Goal: Task Accomplishment & Management: Complete application form

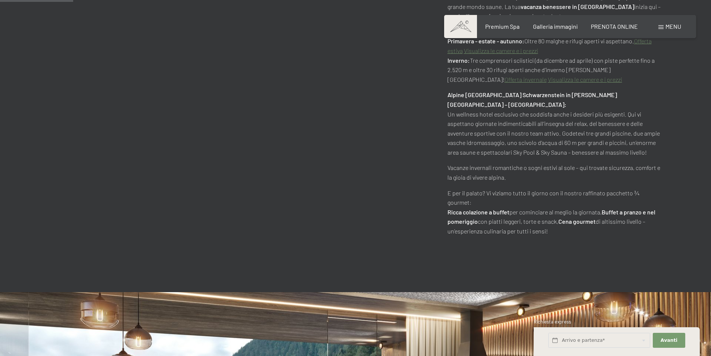
scroll to position [486, 0]
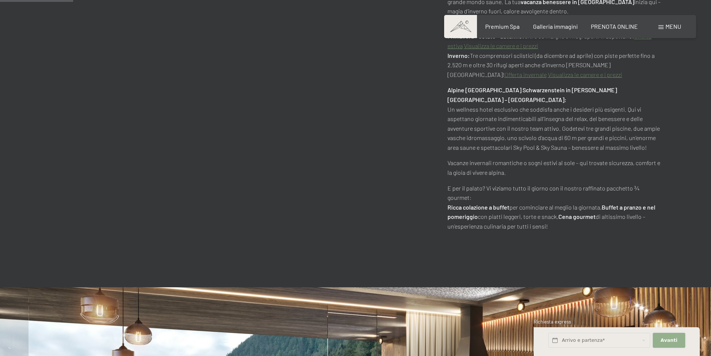
click at [673, 341] on span "Avanti" at bounding box center [669, 340] width 17 height 7
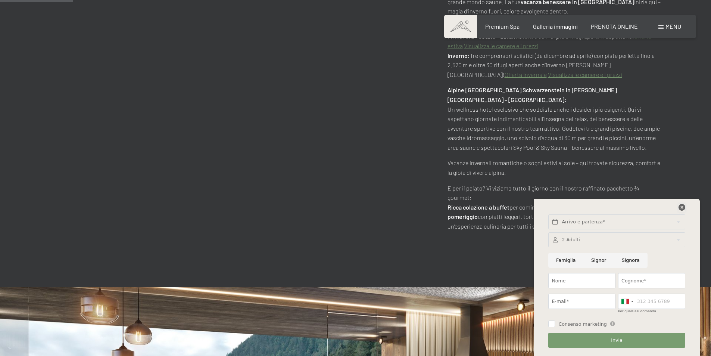
click at [685, 208] on icon at bounding box center [682, 207] width 7 height 7
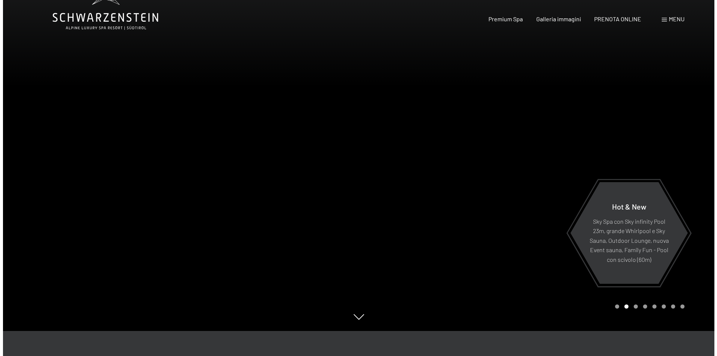
scroll to position [0, 0]
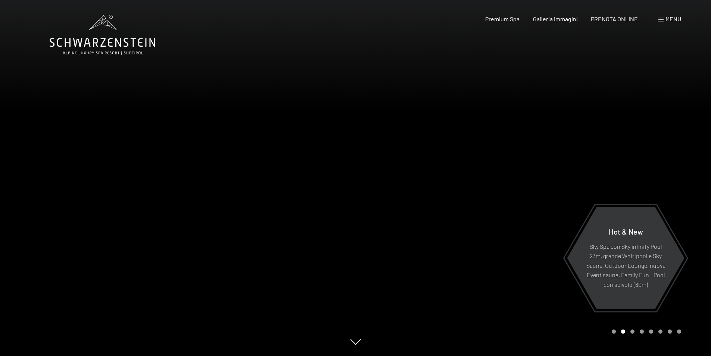
click at [673, 20] on span "Menu" at bounding box center [674, 18] width 16 height 7
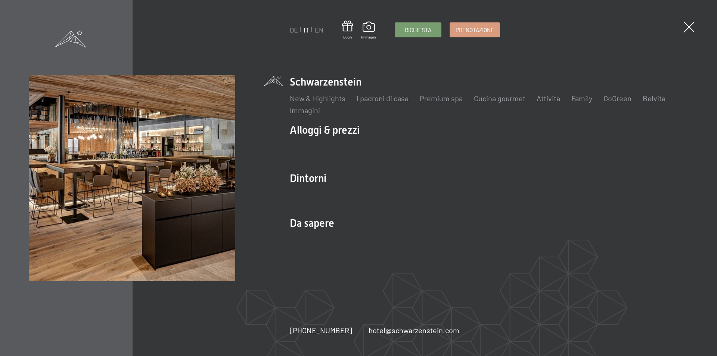
click at [698, 29] on div "DE IT EN Buoni Immagini Richiesta Prenotazione DE IT EN Schwarzenstein New & Hi…" at bounding box center [358, 178] width 717 height 356
click at [422, 32] on span "Richiesta" at bounding box center [418, 29] width 27 height 8
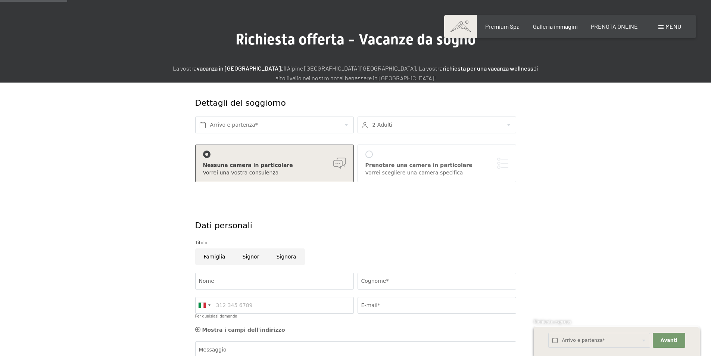
scroll to position [37, 0]
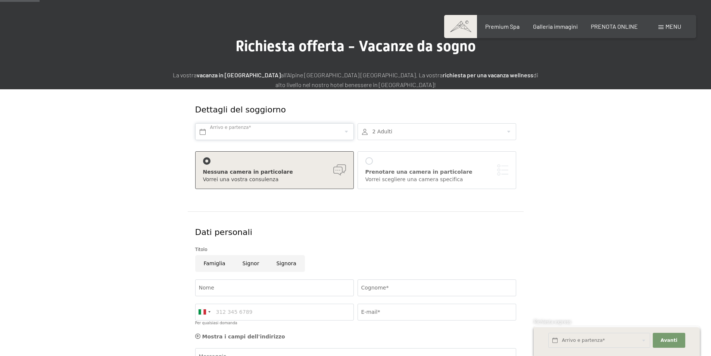
click at [262, 129] on input "text" at bounding box center [274, 131] width 159 height 17
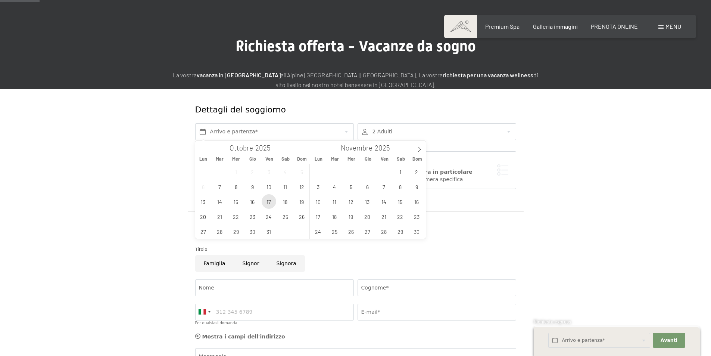
click at [269, 200] on span "17" at bounding box center [269, 201] width 15 height 15
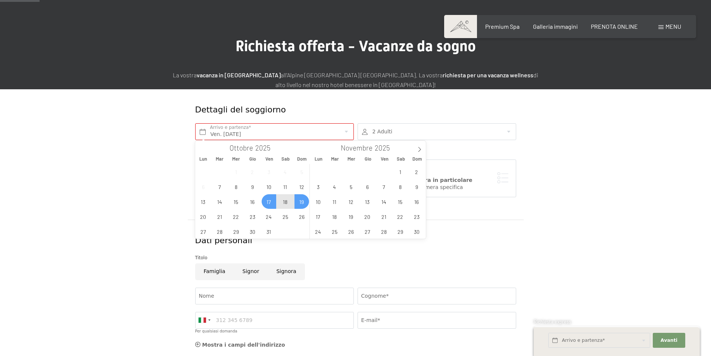
click at [304, 203] on span "19" at bounding box center [302, 201] width 15 height 15
type input "Ven. 17/10/2025 - Dom. 19/10/2025"
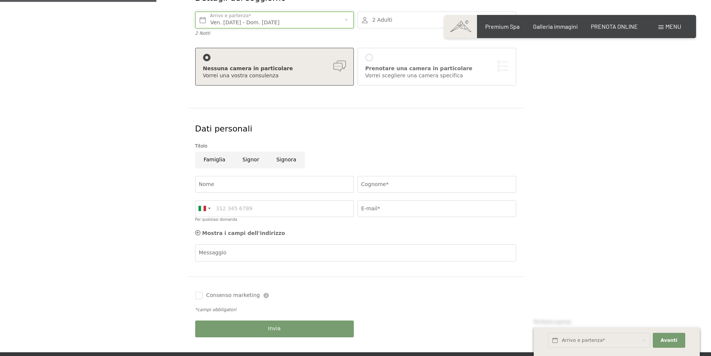
scroll to position [149, 0]
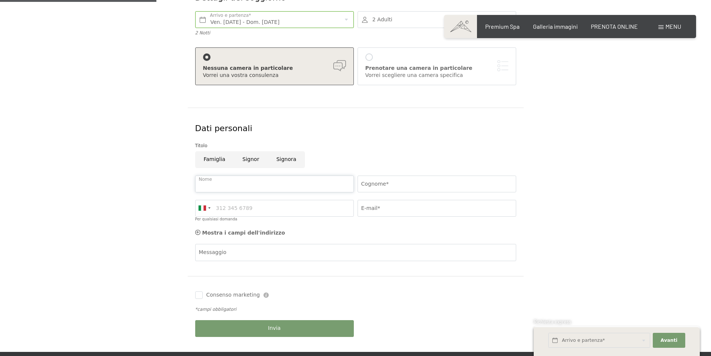
click at [245, 184] on input "Nome" at bounding box center [274, 184] width 159 height 17
type input "[PERSON_NAME]"
type input "pegoretti"
type input "3356399202"
type input "[PERSON_NAME][EMAIL_ADDRESS][DOMAIN_NAME]"
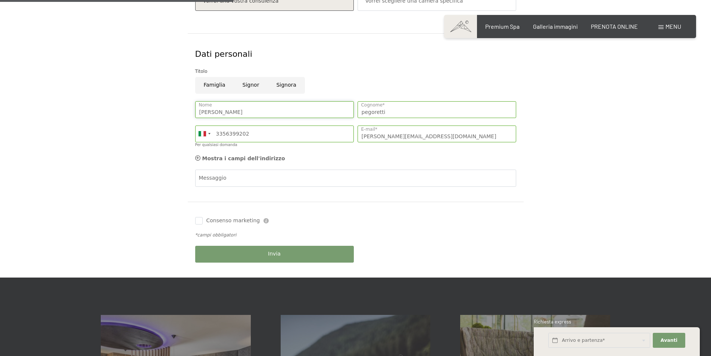
scroll to position [224, 0]
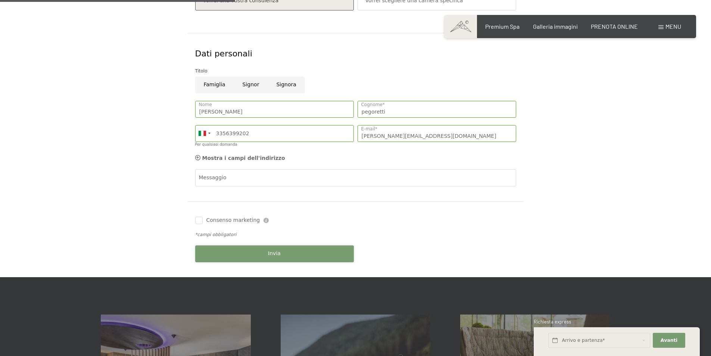
click at [270, 257] on span "Invia" at bounding box center [274, 253] width 13 height 7
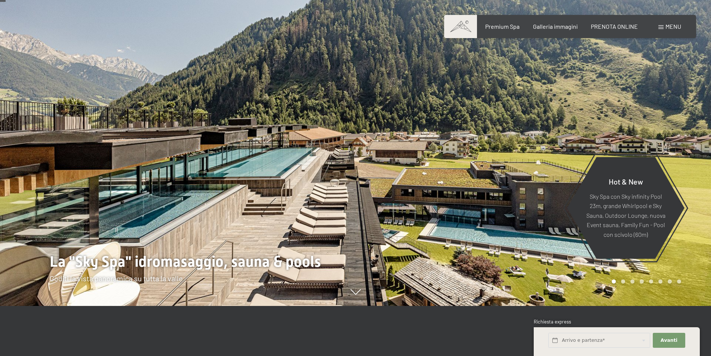
scroll to position [37, 0]
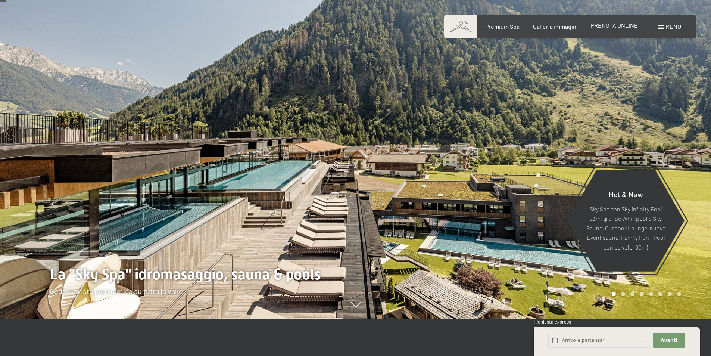
click at [620, 28] on span "PRENOTA ONLINE" at bounding box center [614, 25] width 47 height 7
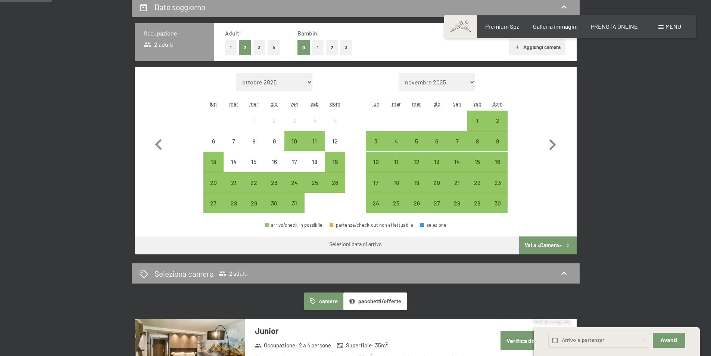
scroll to position [187, 0]
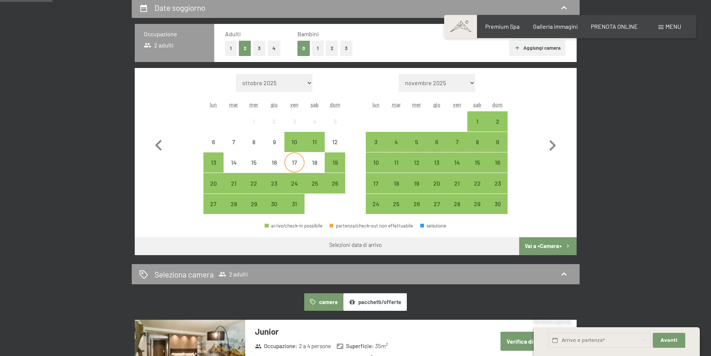
click at [298, 164] on div "17" at bounding box center [294, 168] width 19 height 19
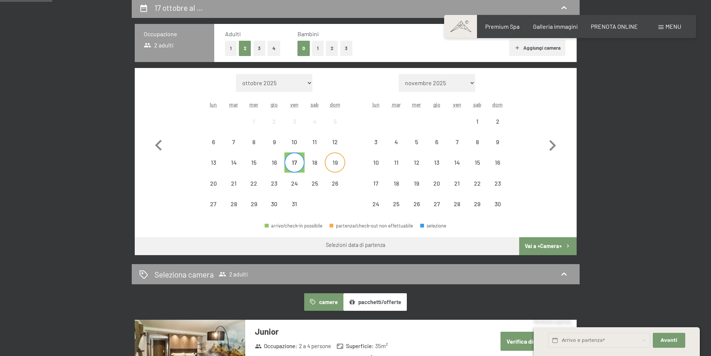
click at [338, 166] on div "19" at bounding box center [335, 168] width 19 height 19
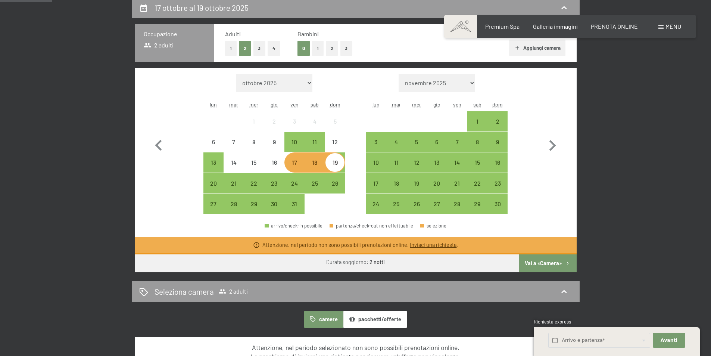
click at [437, 244] on link "Inviaci una richiesta" at bounding box center [433, 245] width 47 height 6
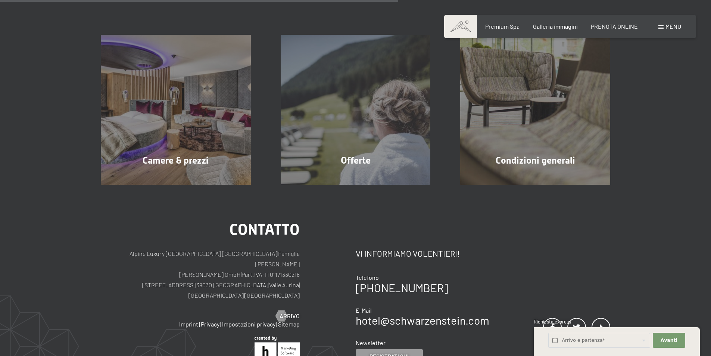
scroll to position [184, 0]
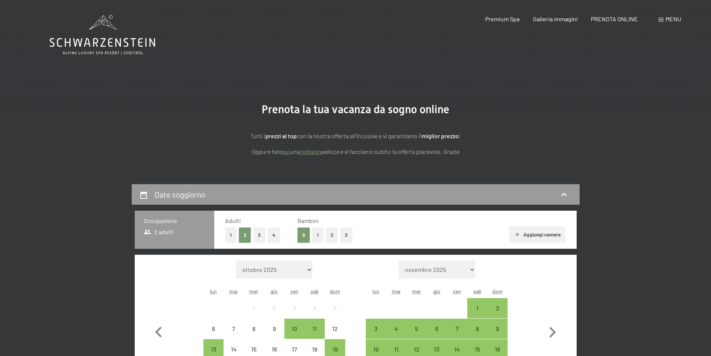
click at [309, 150] on link "richiesta" at bounding box center [311, 151] width 23 height 7
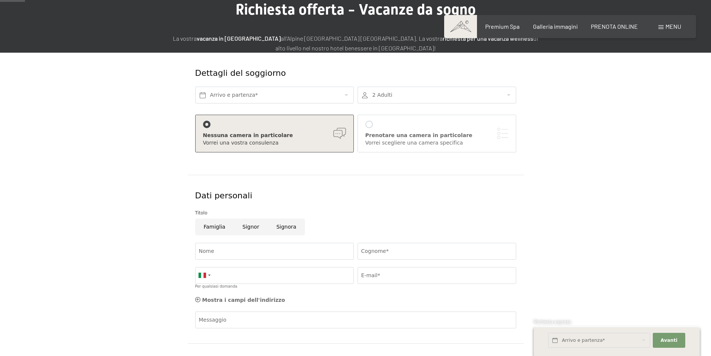
scroll to position [75, 0]
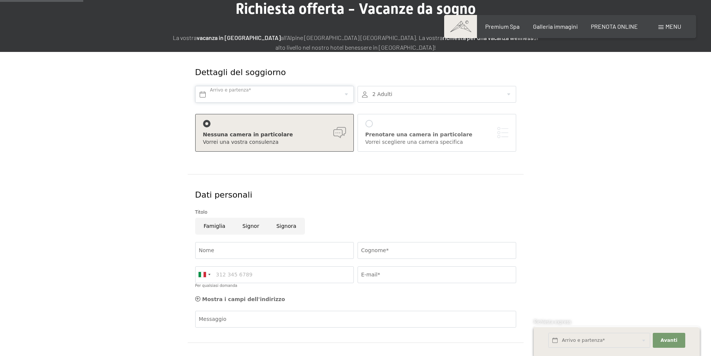
click at [203, 93] on input "text" at bounding box center [274, 94] width 159 height 17
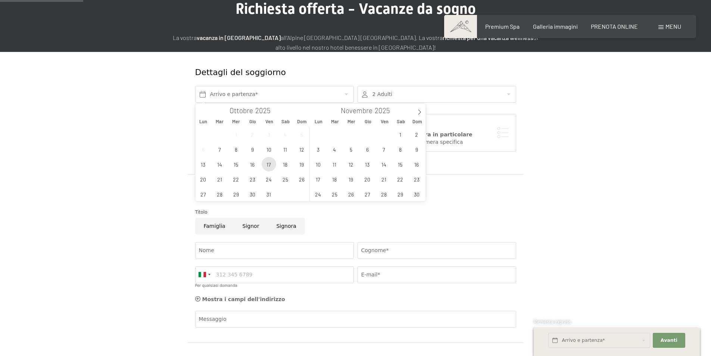
click at [264, 165] on span "17" at bounding box center [269, 164] width 15 height 15
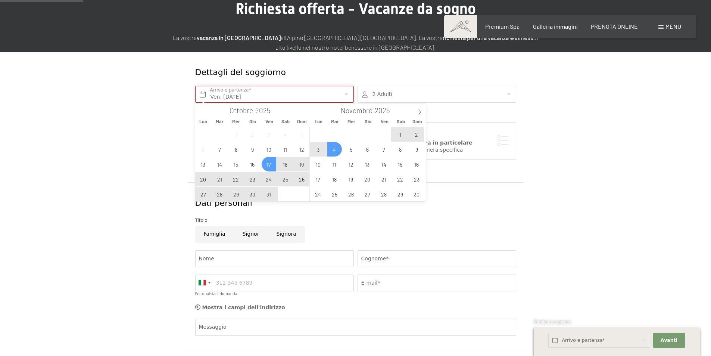
click at [242, 96] on input "Ven. [DATE]" at bounding box center [274, 94] width 159 height 17
click at [384, 151] on span "7" at bounding box center [384, 149] width 15 height 15
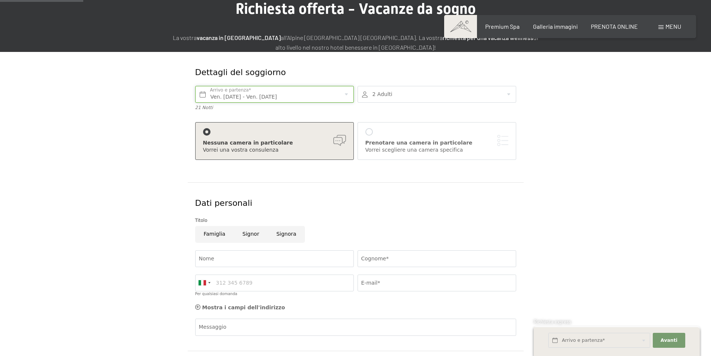
click at [226, 95] on input "Ven. 17/10/2025 - Ven. 07/11/2025" at bounding box center [274, 94] width 159 height 17
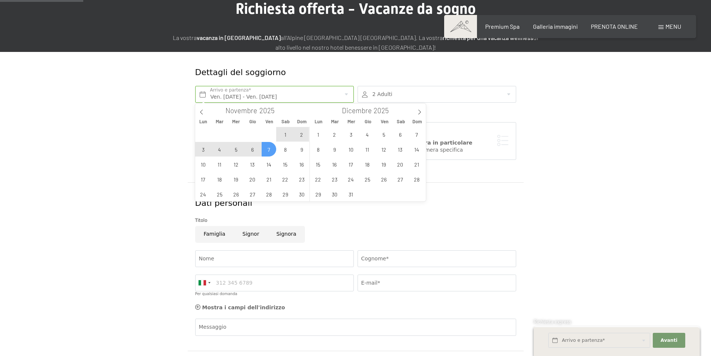
click at [267, 149] on span "7" at bounding box center [269, 149] width 15 height 15
click at [300, 150] on span "9" at bounding box center [302, 149] width 15 height 15
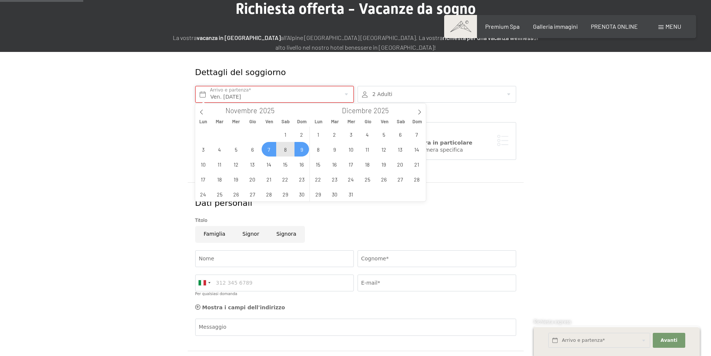
type input "Ven. 07/11/2025 - Dom. 09/11/2025"
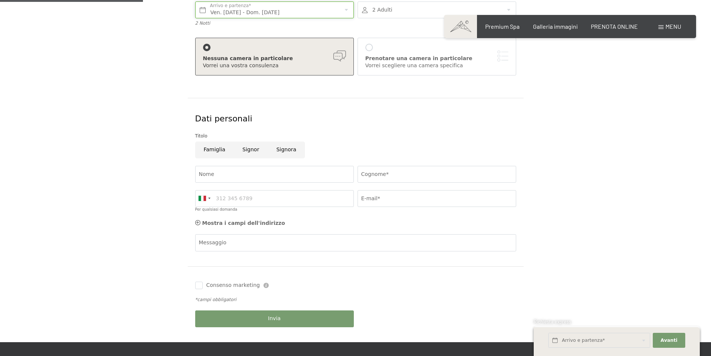
scroll to position [187, 0]
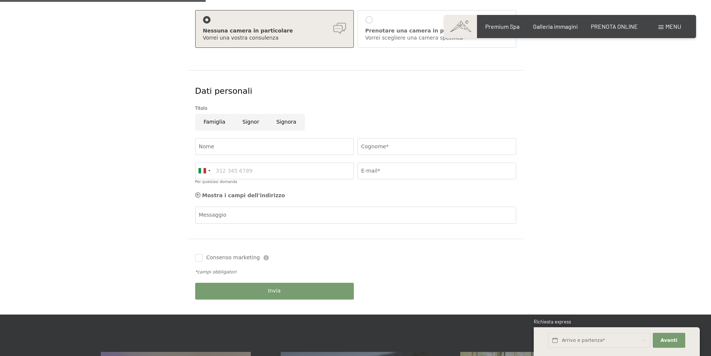
click at [250, 121] on input "Signor" at bounding box center [251, 122] width 34 height 17
radio input "true"
click at [233, 147] on input "Nome" at bounding box center [274, 146] width 159 height 17
type input "paolo"
type input "pegoretti"
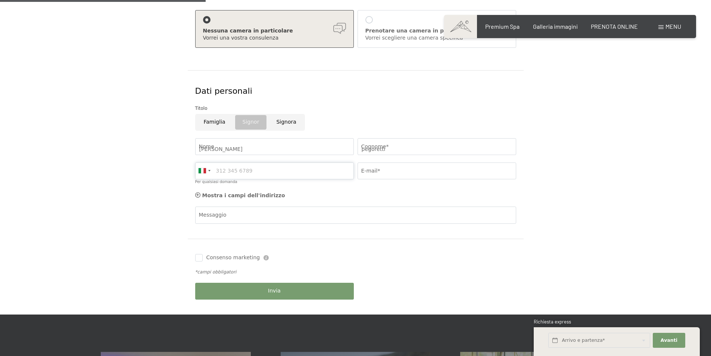
type input "3356399202"
type input "paolo@gruppopegoretti.com"
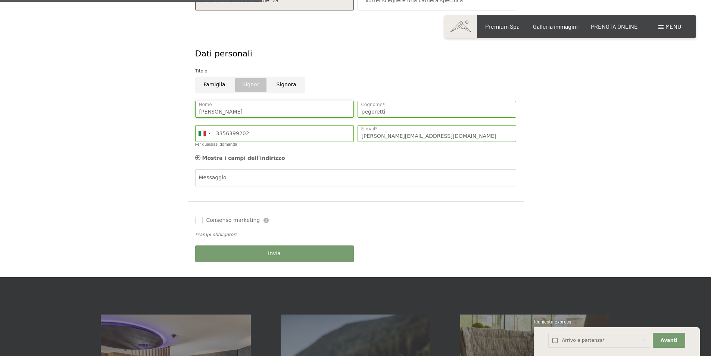
scroll to position [261, 0]
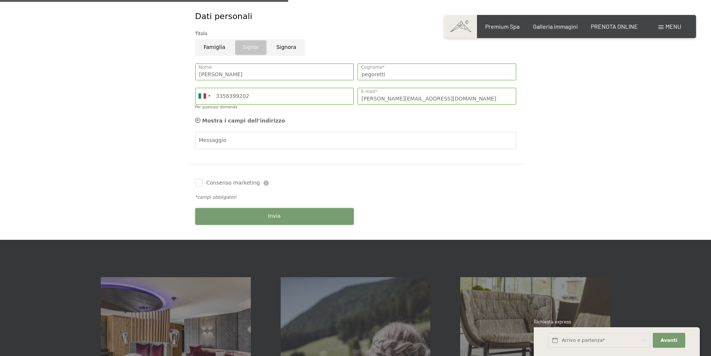
click at [227, 215] on button "Invia" at bounding box center [274, 216] width 159 height 17
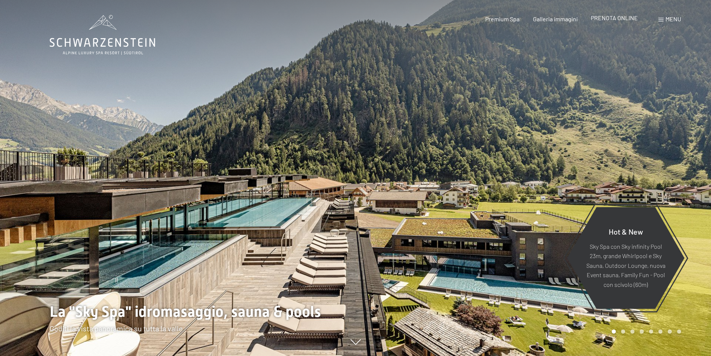
click at [624, 19] on span "PRENOTA ONLINE" at bounding box center [614, 17] width 47 height 7
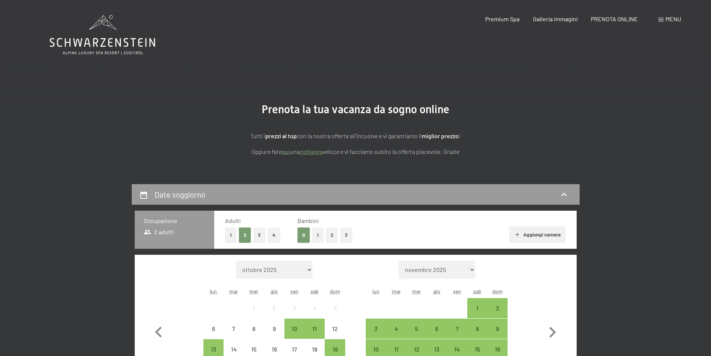
click at [309, 153] on link "richiesta" at bounding box center [311, 151] width 23 height 7
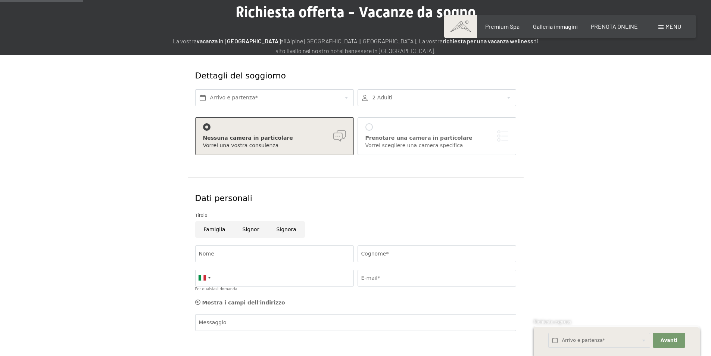
scroll to position [75, 0]
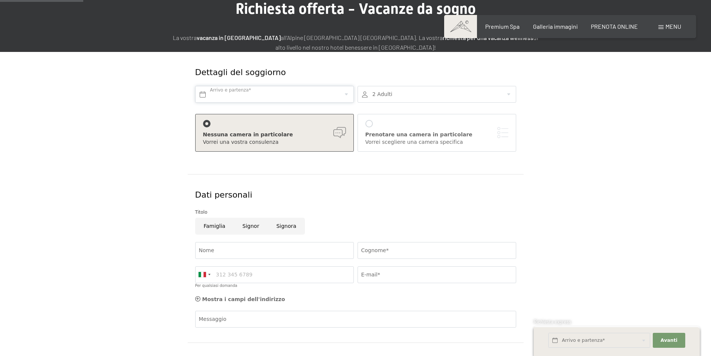
click at [276, 92] on input "text" at bounding box center [274, 94] width 159 height 17
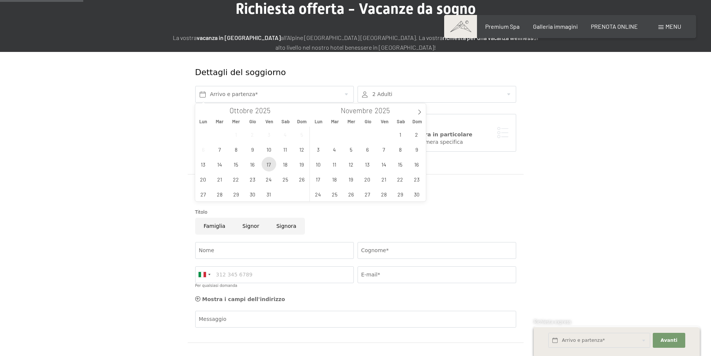
click at [265, 164] on span "17" at bounding box center [269, 164] width 15 height 15
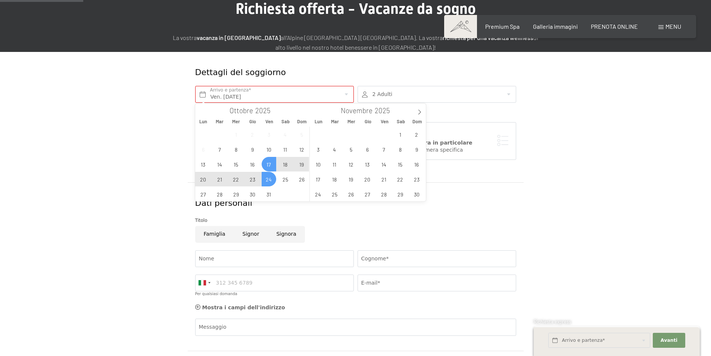
click at [269, 182] on span "24" at bounding box center [269, 179] width 15 height 15
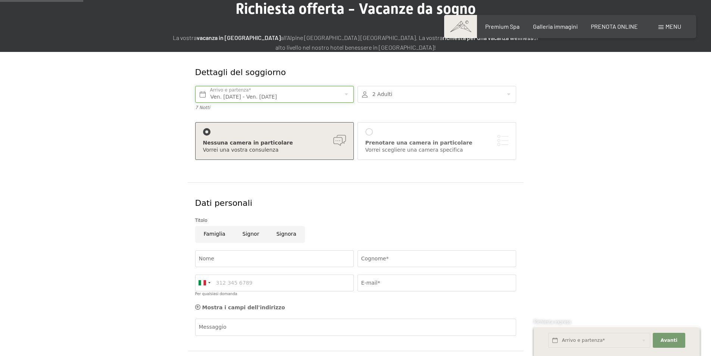
click at [238, 94] on input "Ven. 17/10/2025 - Ven. 24/10/2025" at bounding box center [274, 94] width 159 height 17
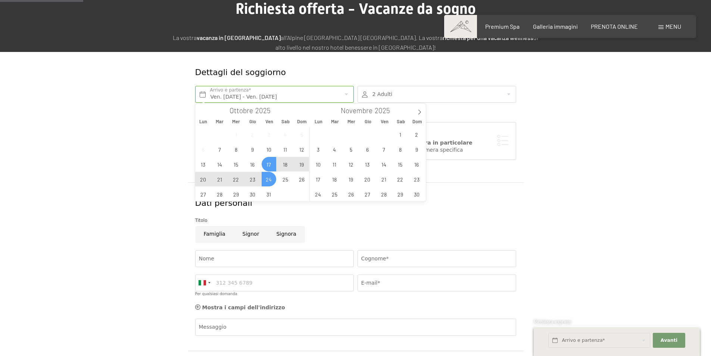
click at [266, 180] on span "24" at bounding box center [269, 179] width 15 height 15
click at [298, 180] on span "26" at bounding box center [302, 179] width 15 height 15
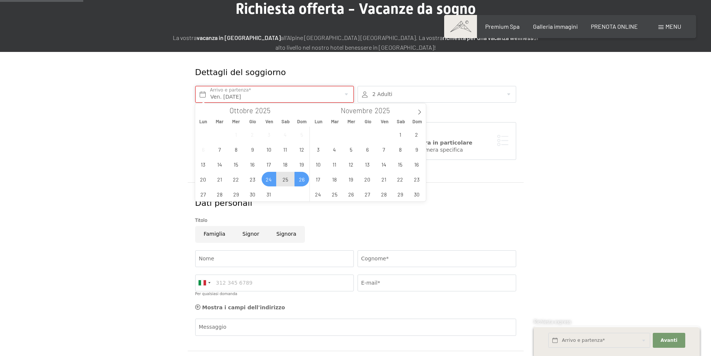
type input "Ven. 24/10/2025 - Dom. 26/10/2025"
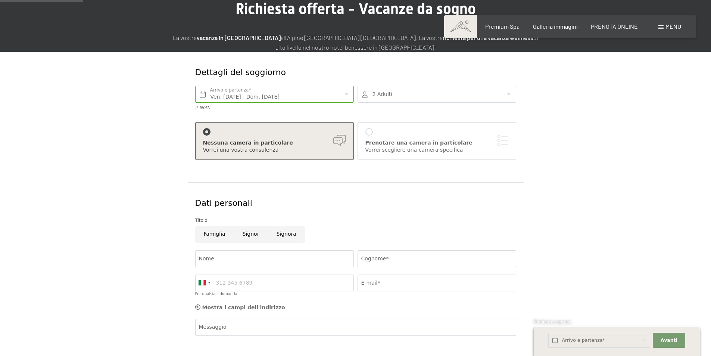
drag, startPoint x: 245, startPoint y: 232, endPoint x: 238, endPoint y: 237, distance: 9.0
click at [245, 232] on input "Signor" at bounding box center [251, 234] width 34 height 17
radio input "true"
click at [223, 255] on input "Nome" at bounding box center [274, 258] width 159 height 17
type input "paolo"
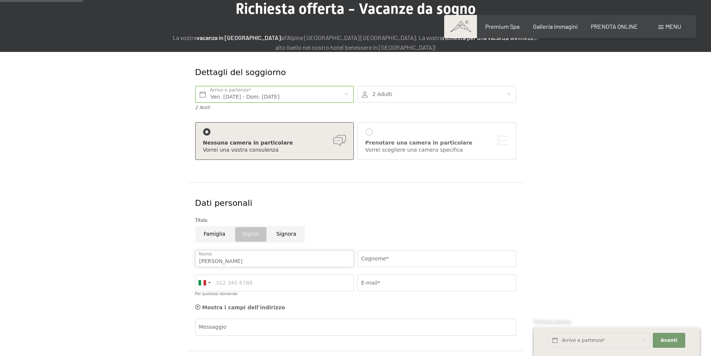
type input "pegoretti"
type input "3356399202"
type input "paolo@gruppopegoretti.com"
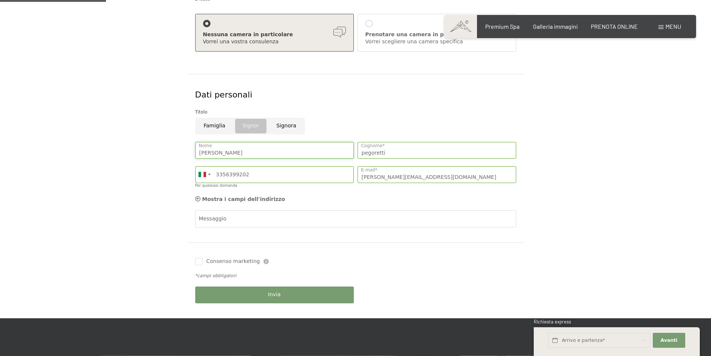
scroll to position [187, 0]
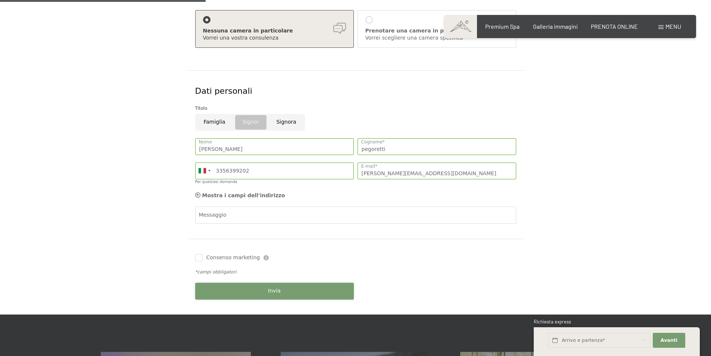
click at [240, 287] on button "Invia" at bounding box center [274, 291] width 159 height 17
